Goal: Task Accomplishment & Management: Manage account settings

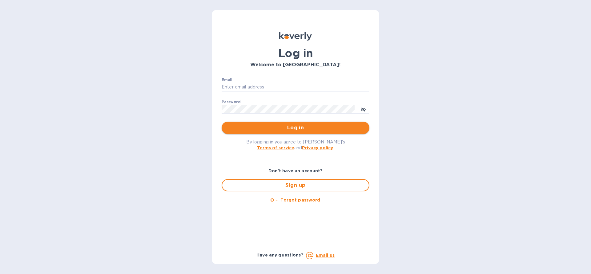
type input "edali.g@citymoonlight.com"
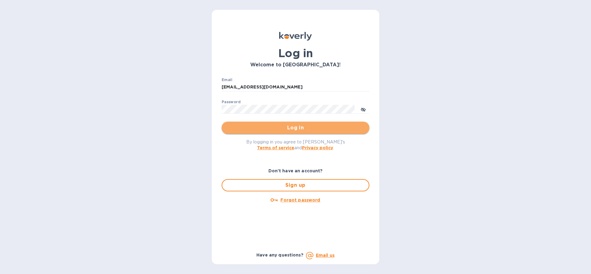
click at [290, 129] on span "Log in" at bounding box center [295, 127] width 138 height 7
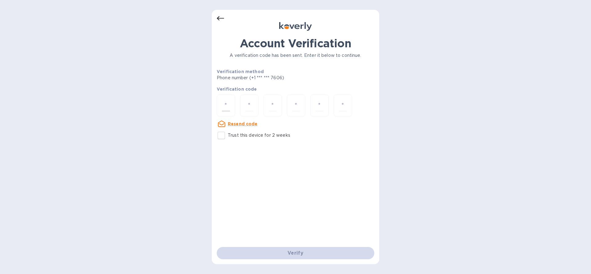
click at [222, 107] on input "number" at bounding box center [226, 105] width 8 height 11
paste input "7"
type input "7"
type input "5"
type input "8"
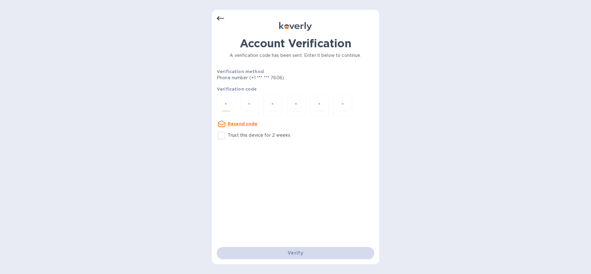
type input "9"
type input "4"
type input "2"
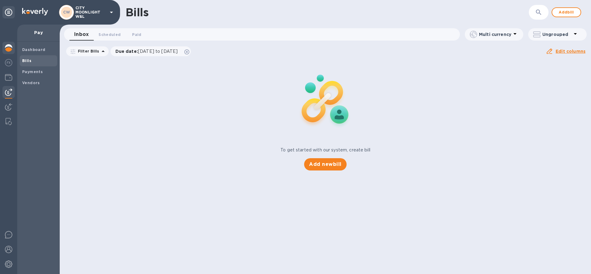
click at [4, 50] on div at bounding box center [8, 49] width 12 height 14
